Goal: Use online tool/utility: Use online tool/utility

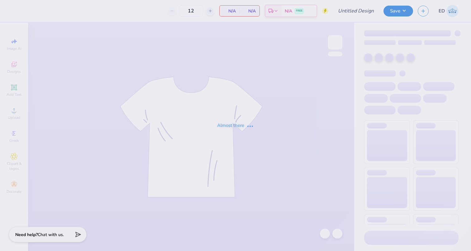
type input "Mallard 25 Shorts"
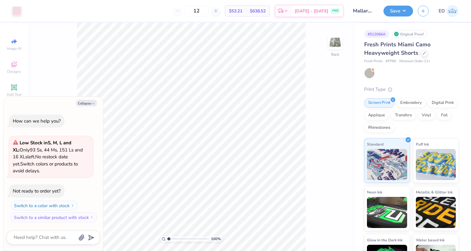
type textarea "x"
drag, startPoint x: 213, startPoint y: 10, endPoint x: 195, endPoint y: 9, distance: 18.4
click at [195, 9] on input "12" at bounding box center [196, 10] width 24 height 11
type input "3"
type input "4"
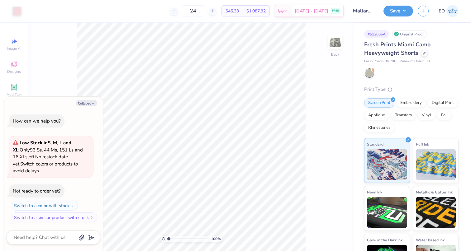
type input "2"
drag, startPoint x: 209, startPoint y: 12, endPoint x: 193, endPoint y: 9, distance: 15.7
click at [193, 9] on input "36" at bounding box center [193, 10] width 24 height 11
type input "4"
type input "7"
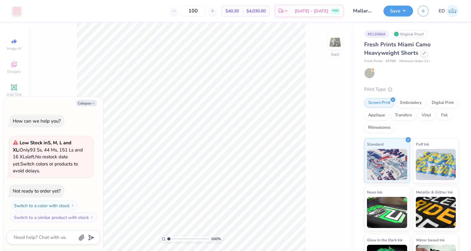
type input "100"
